Goal: Task Accomplishment & Management: Manage account settings

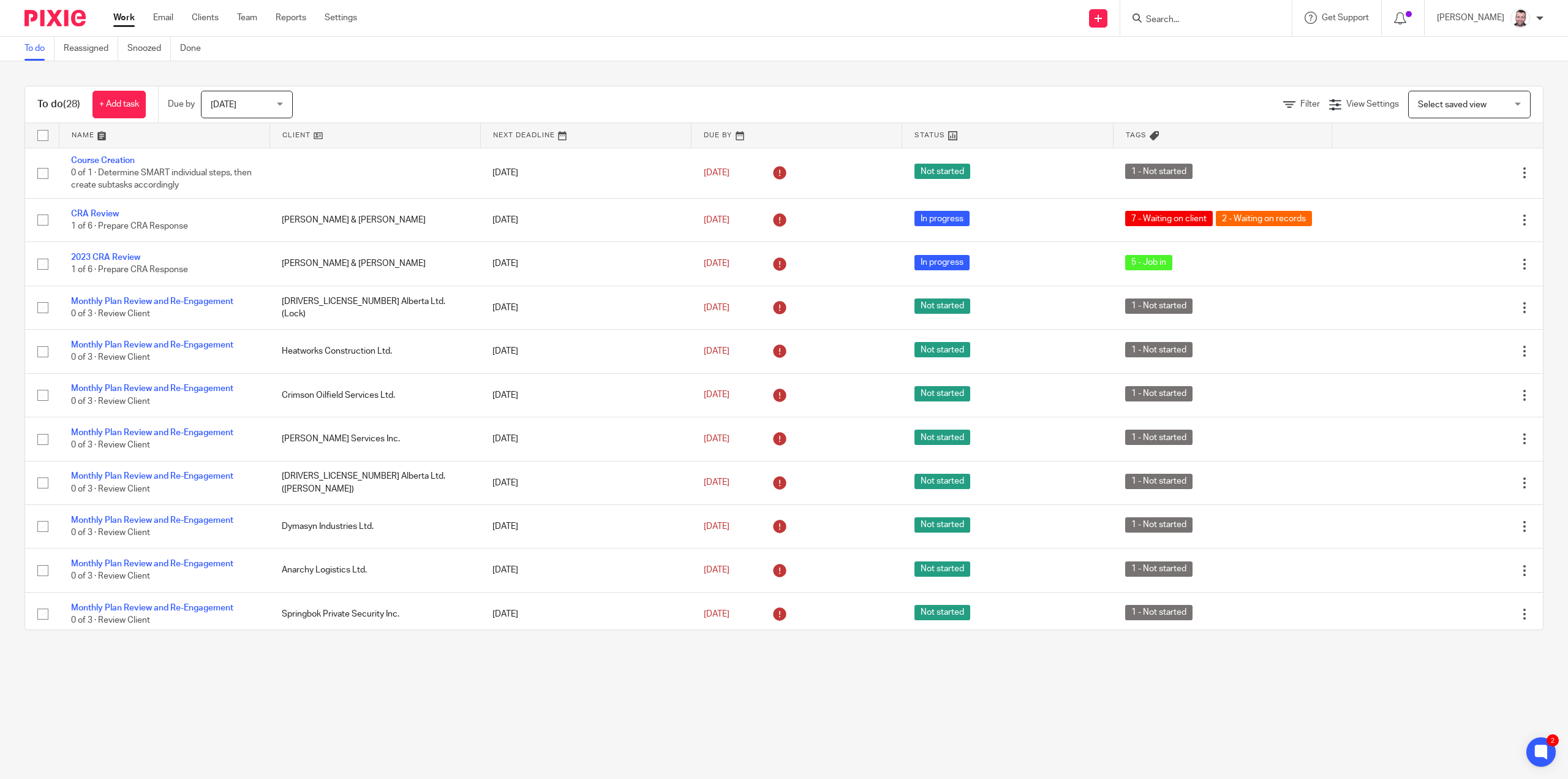
click at [1186, 18] on input "Search" at bounding box center [1200, 20] width 110 height 11
type input "dyre wolf"
click at [1227, 55] on link at bounding box center [1261, 57] width 237 height 38
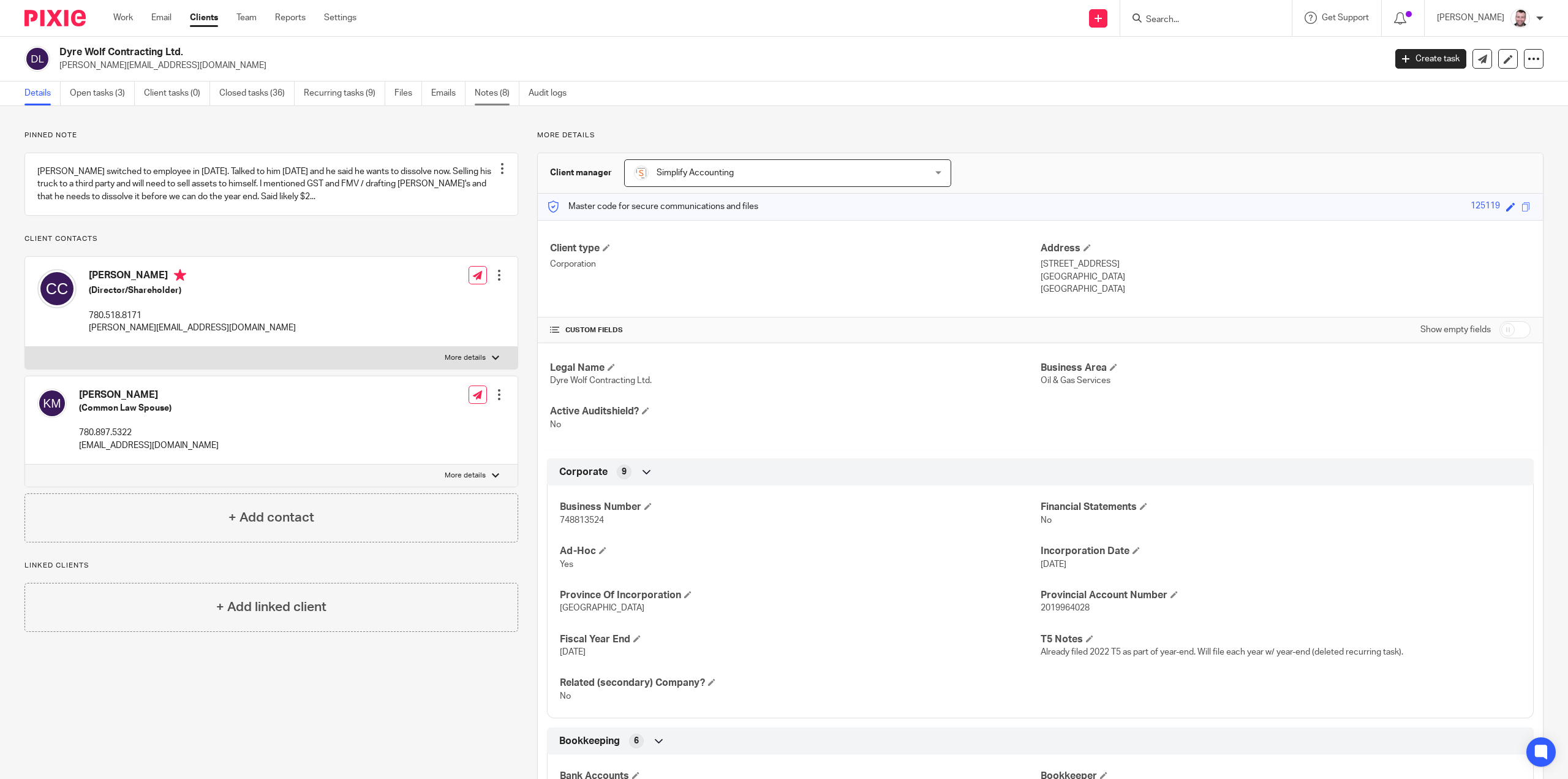
click at [497, 92] on link "Notes (8)" at bounding box center [497, 93] width 45 height 24
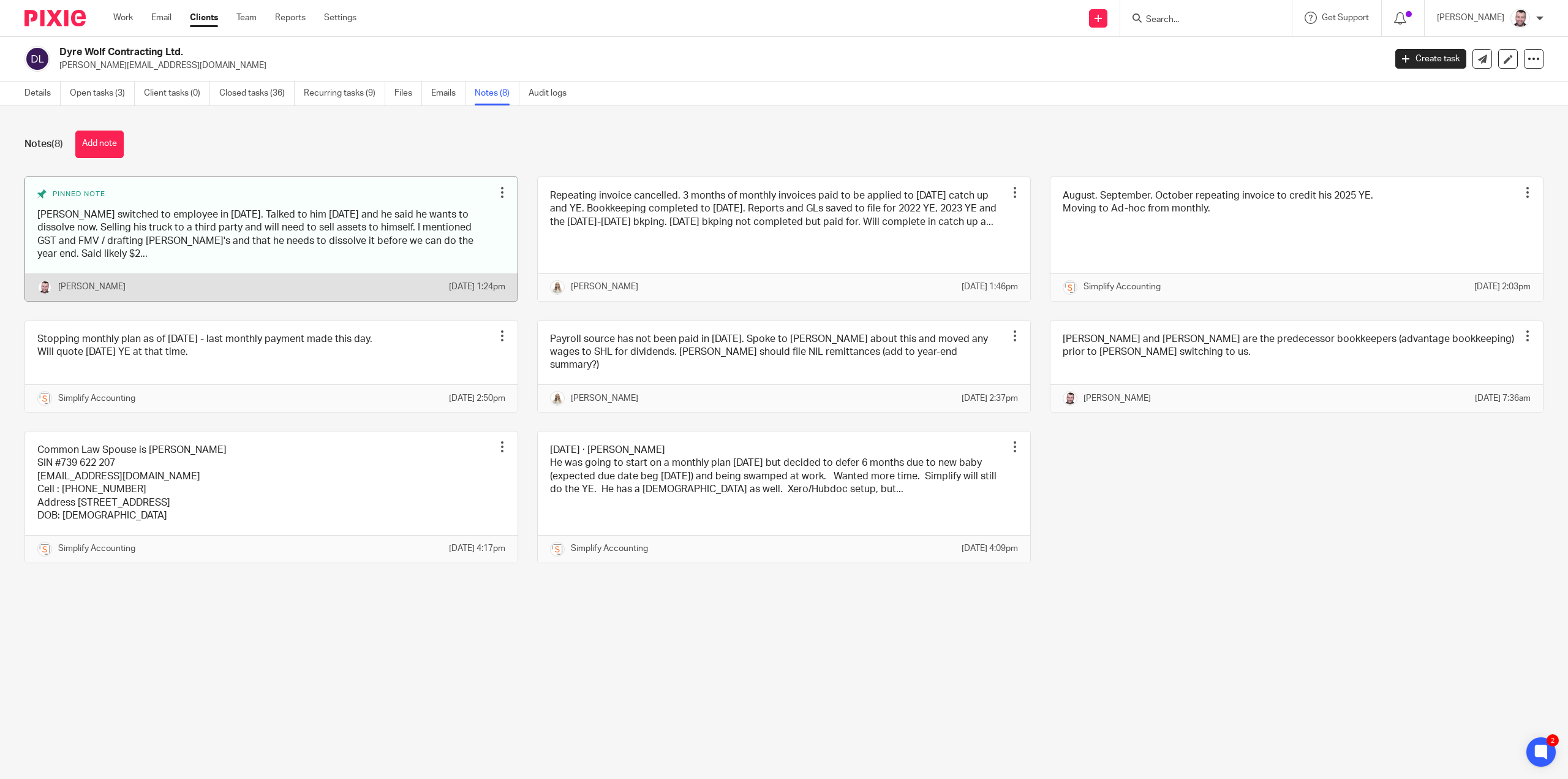
click at [337, 231] on link at bounding box center [271, 239] width 493 height 124
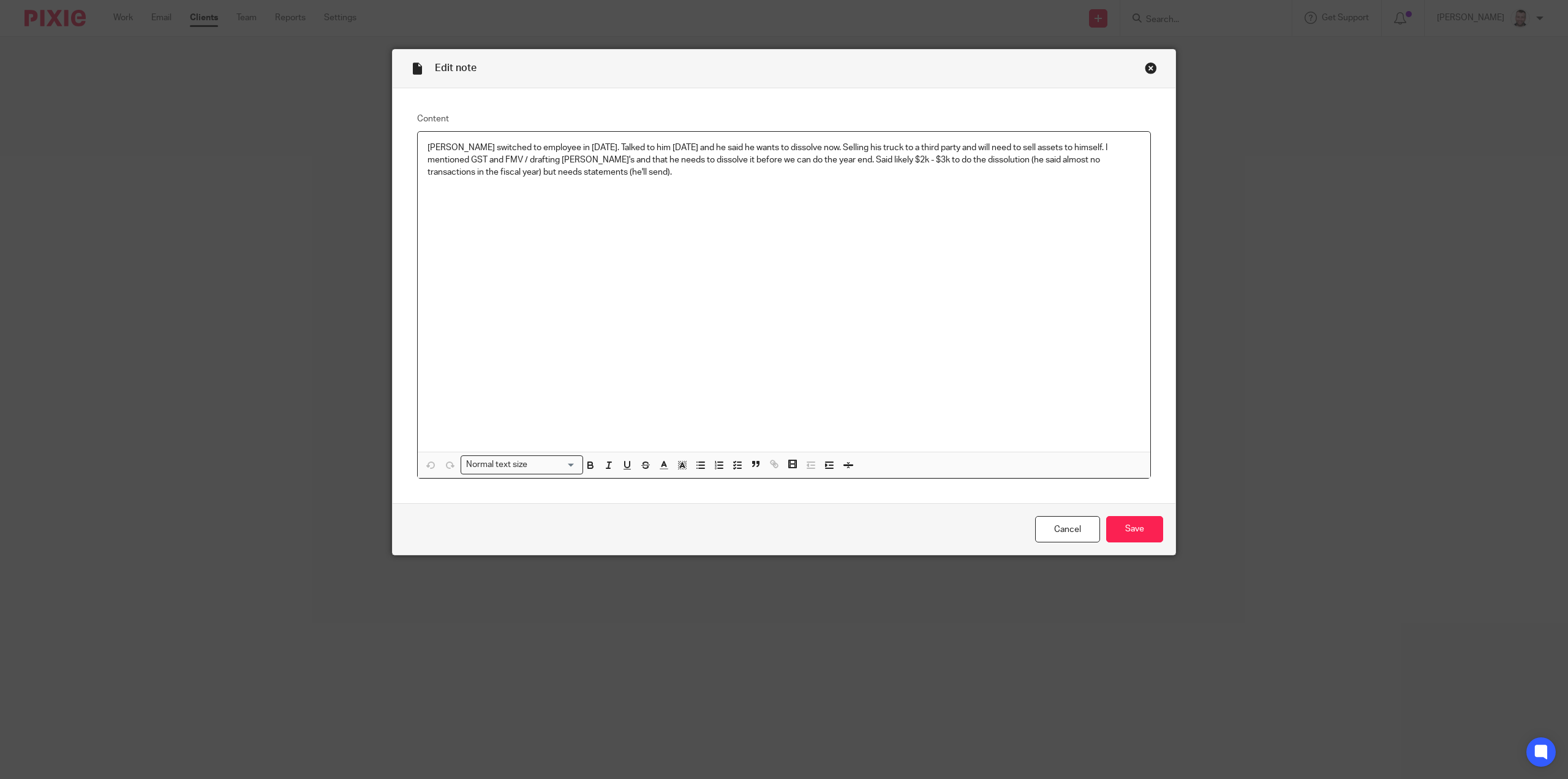
click at [856, 203] on div "Chris switched to employee in 2024. Talked to him Apr 30, 2025 and he said he w…" at bounding box center [784, 291] width 733 height 320
click at [1150, 65] on div "Close this dialog window" at bounding box center [1151, 67] width 12 height 12
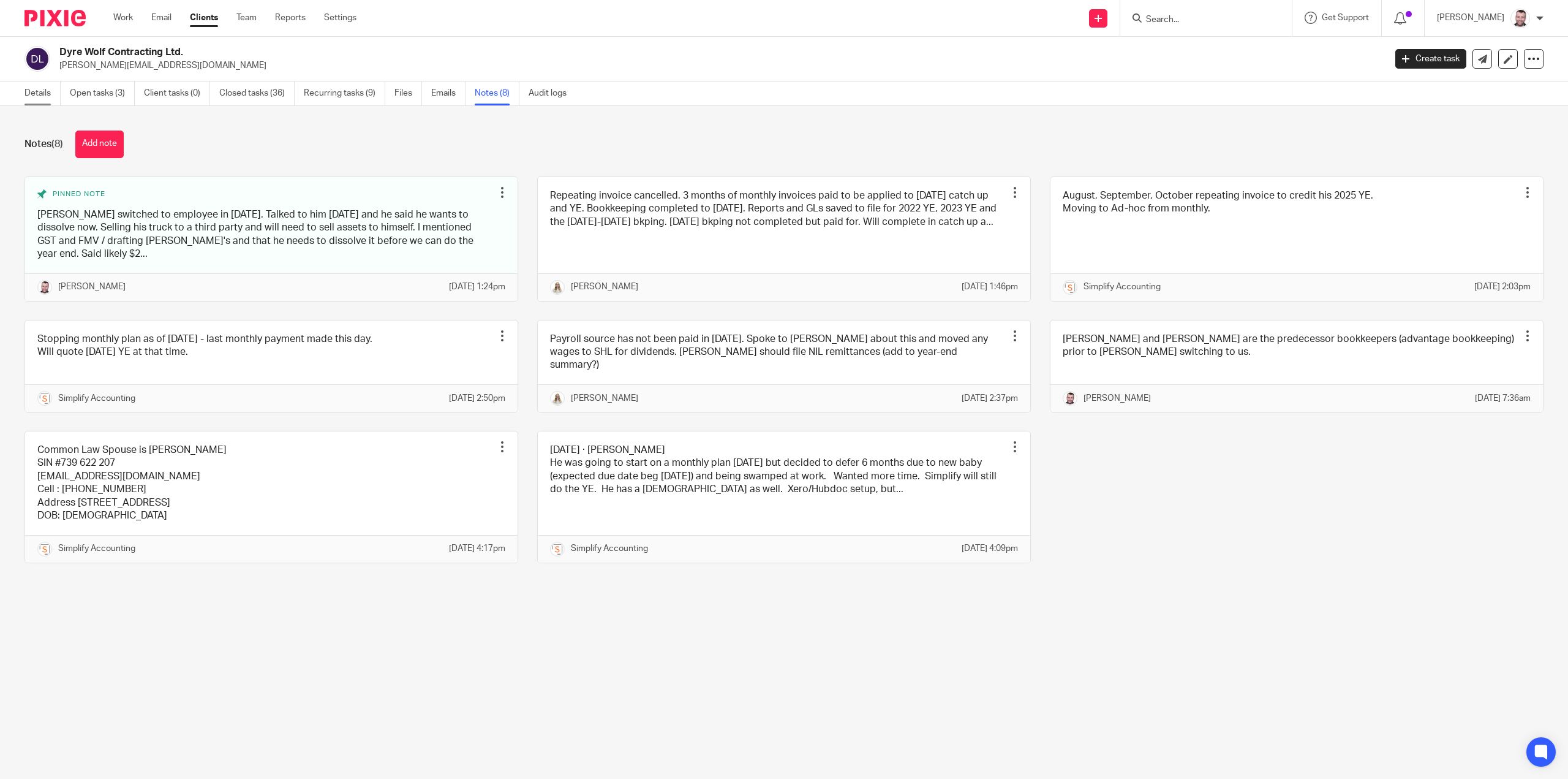
click at [44, 99] on link "Details" at bounding box center [42, 93] width 36 height 24
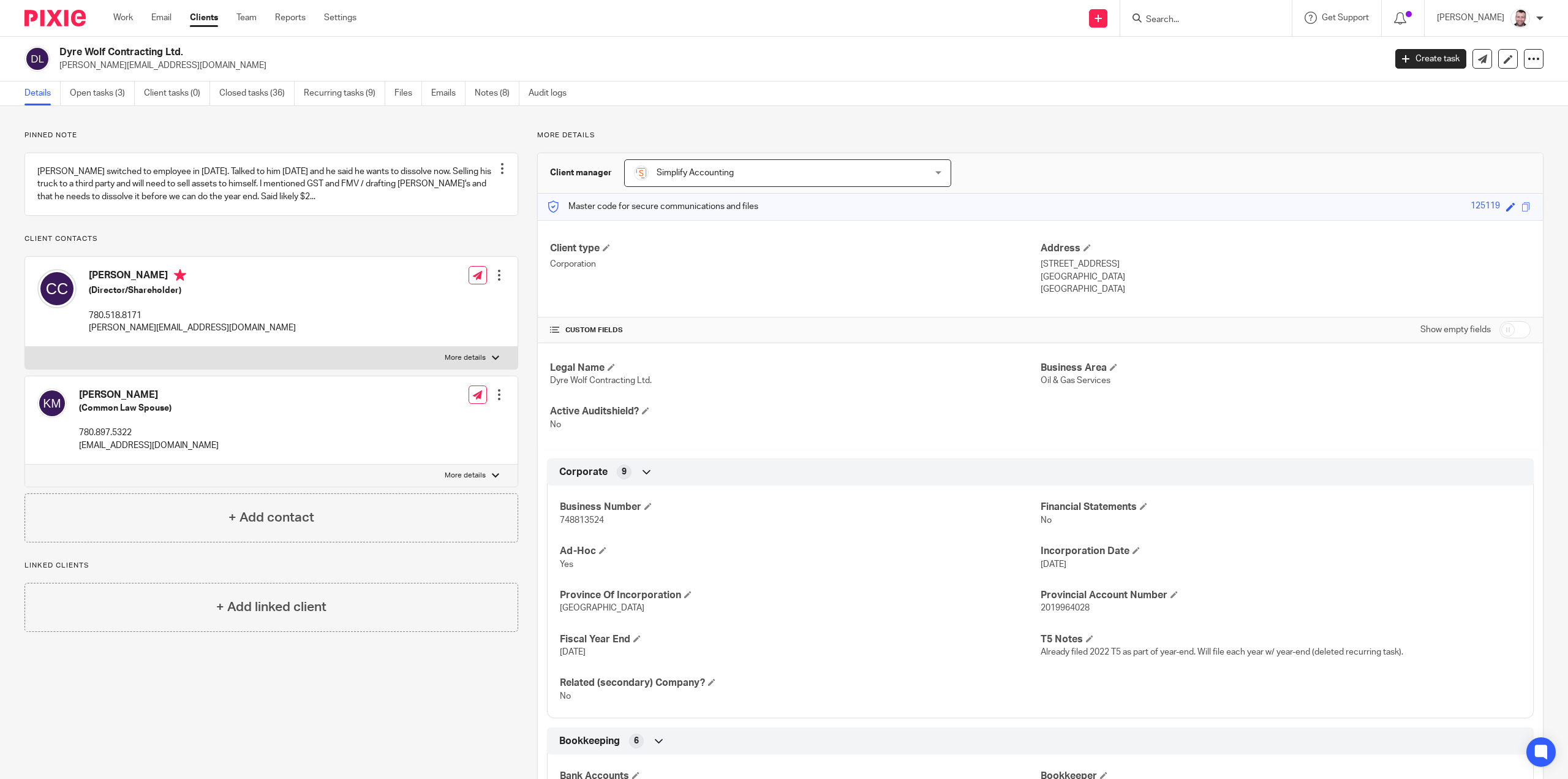
scroll to position [61, 0]
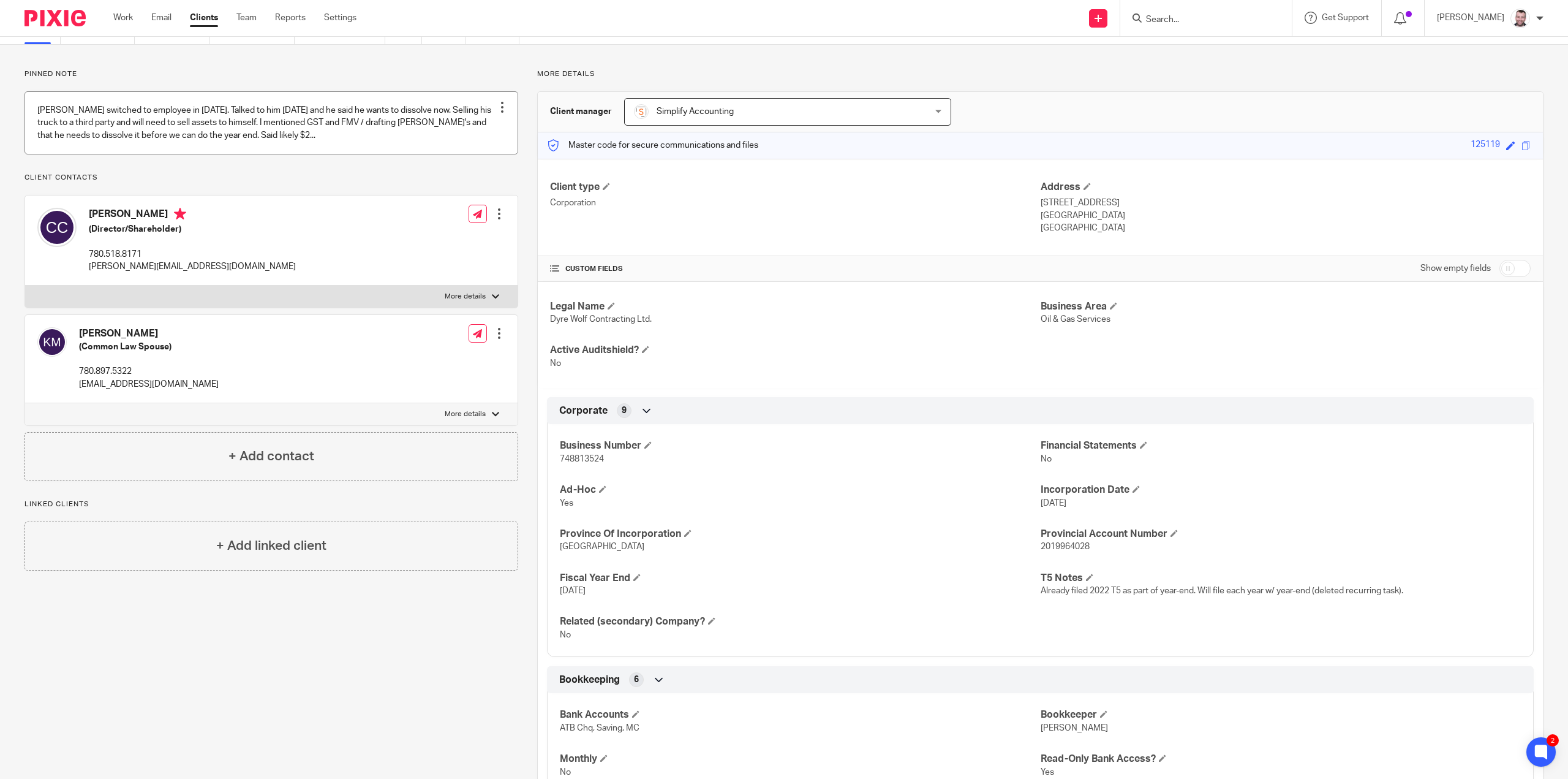
click at [348, 127] on link at bounding box center [271, 123] width 493 height 62
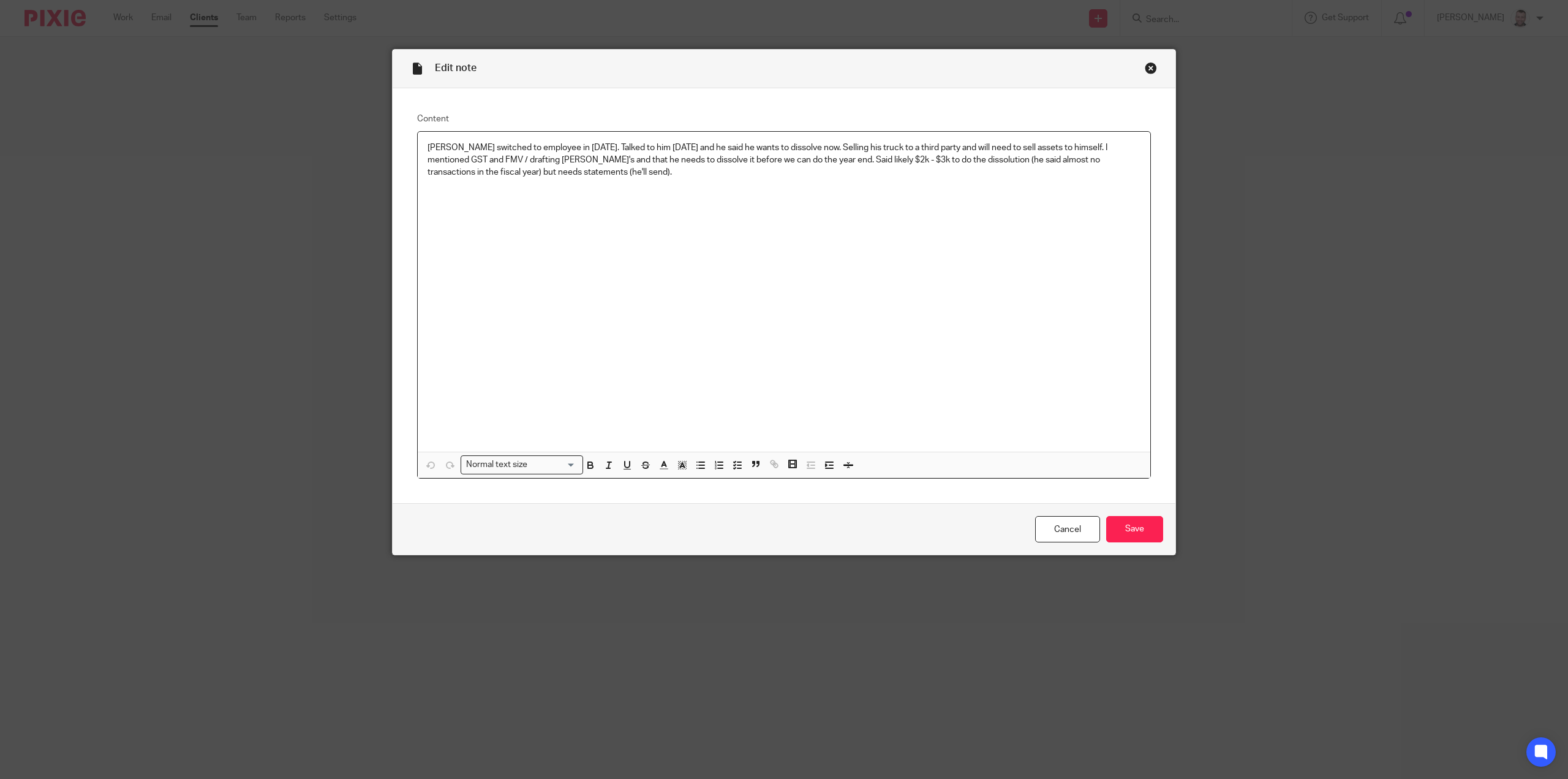
click at [869, 235] on div "[PERSON_NAME] switched to employee in [DATE]. Talked to him [DATE] and he said …" at bounding box center [784, 291] width 733 height 320
click at [859, 207] on div "[PERSON_NAME] switched to employee in [DATE]. Talked to him [DATE] and he said …" at bounding box center [784, 291] width 733 height 320
click at [832, 191] on div "[PERSON_NAME] switched to employee in [DATE]. Talked to him [DATE] and he said …" at bounding box center [784, 291] width 733 height 320
